Goal: Task Accomplishment & Management: Use online tool/utility

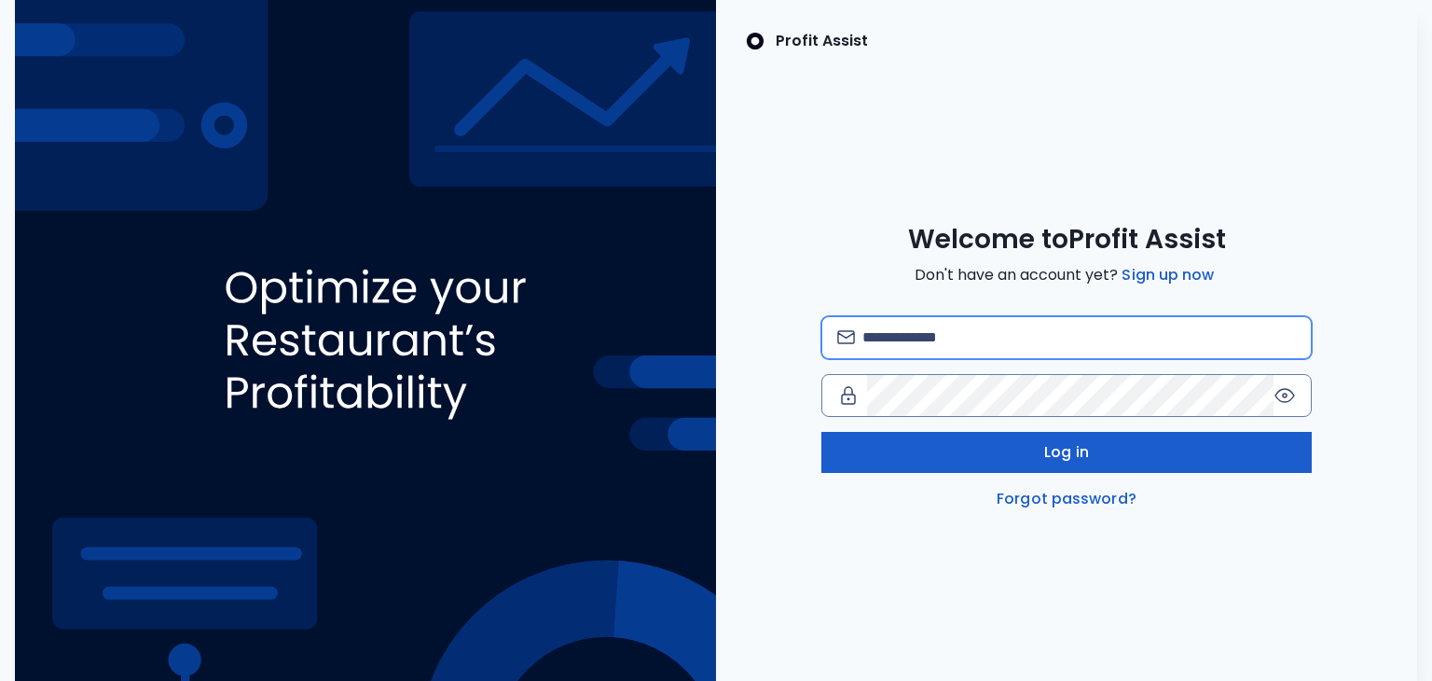
type input "**********"
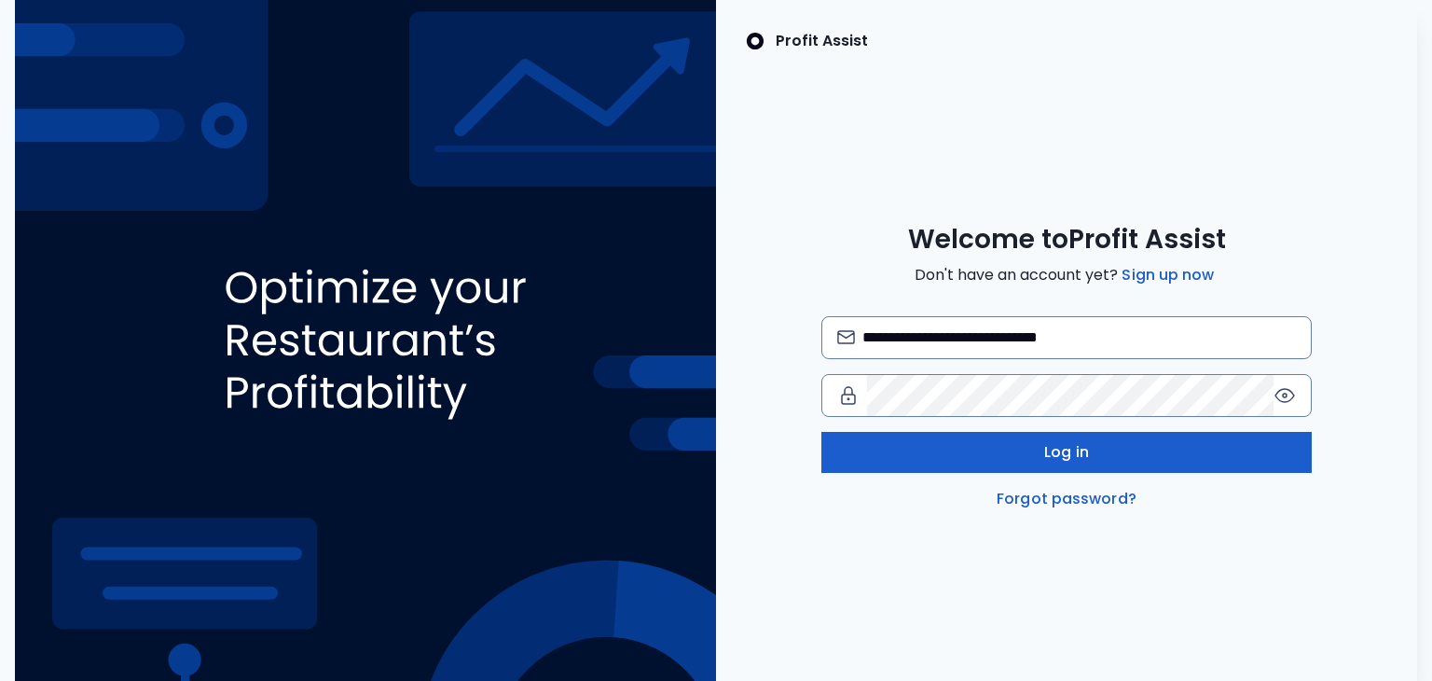
click at [1093, 451] on button "Log in" at bounding box center [1067, 452] width 491 height 41
